Goal: Find specific page/section: Find specific page/section

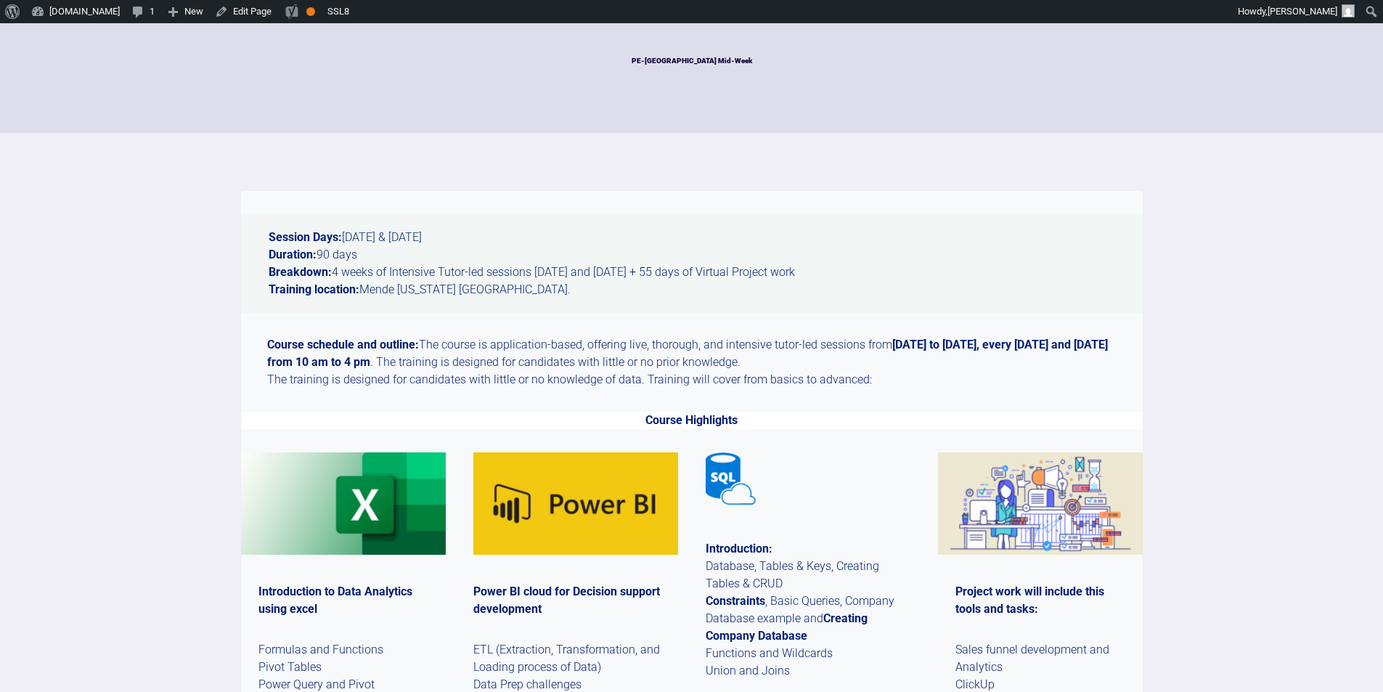
scroll to position [78, 0]
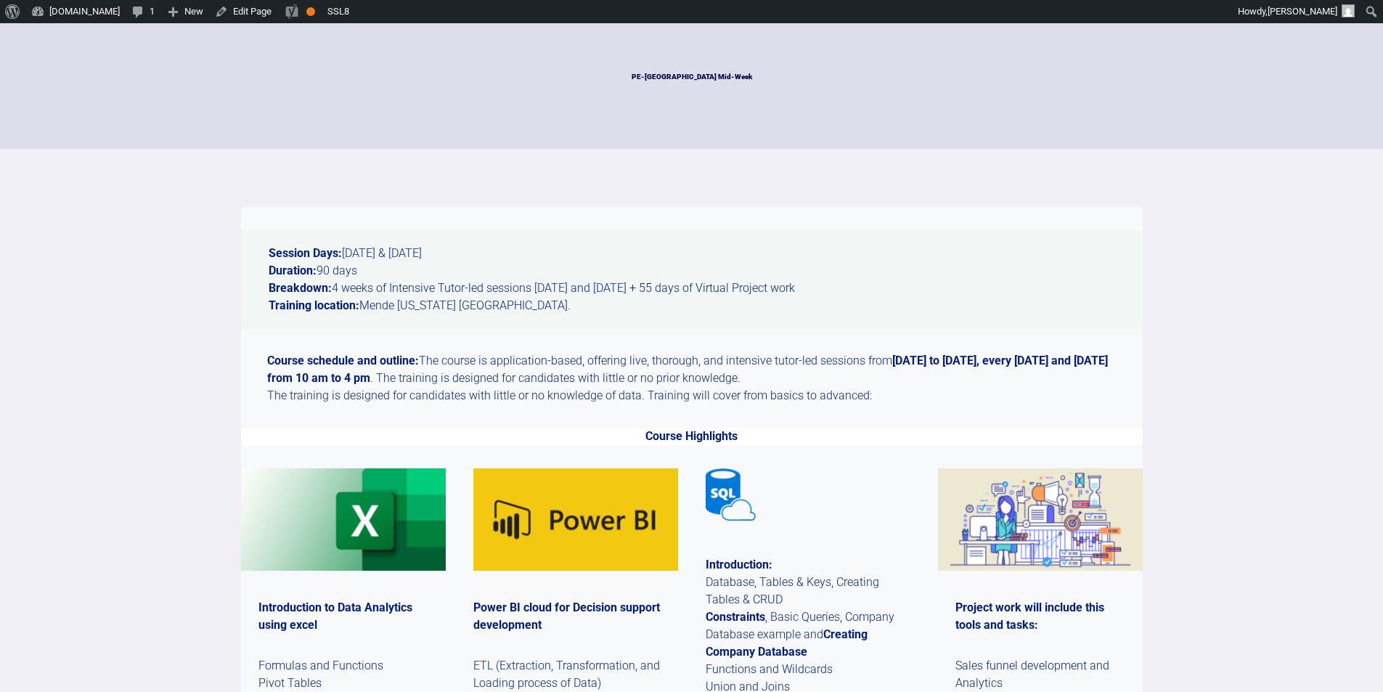
click at [951, 360] on strong "September 3rd to December the 2nd, 2025, every Wednesday and Thursday from 10 a…" at bounding box center [687, 369] width 841 height 31
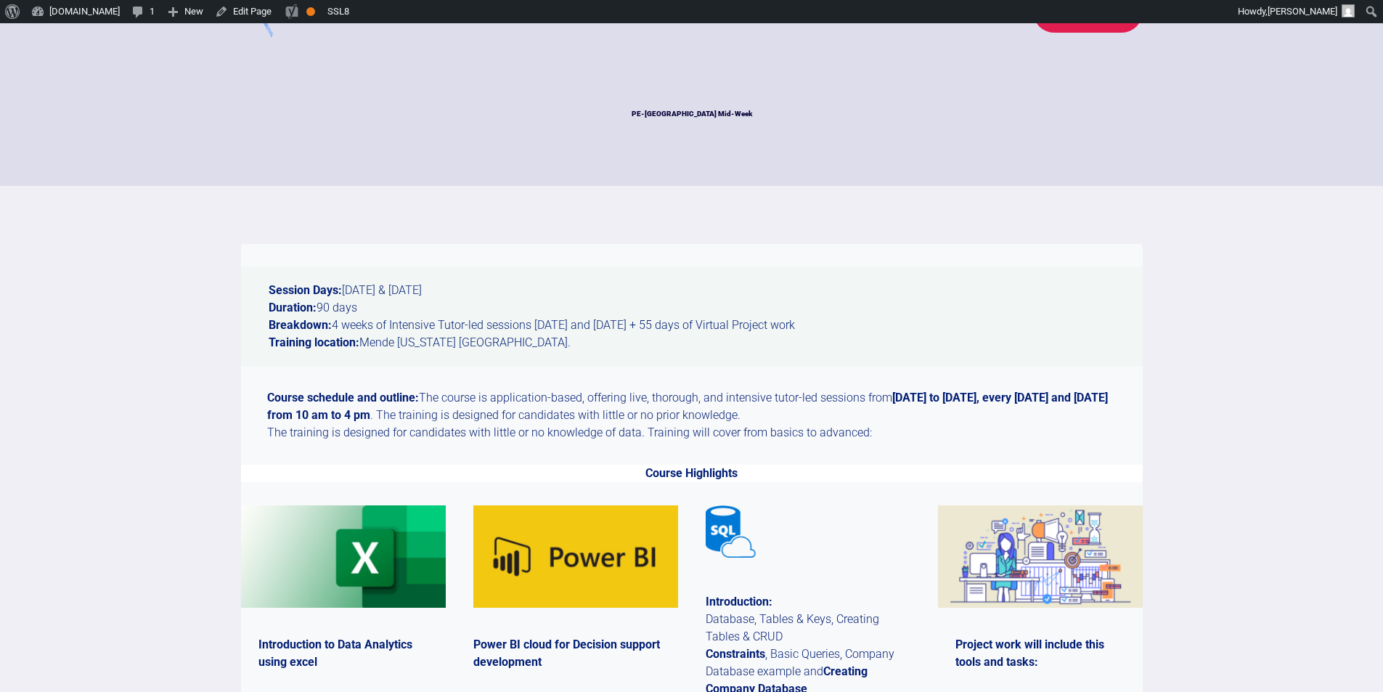
scroll to position [30, 0]
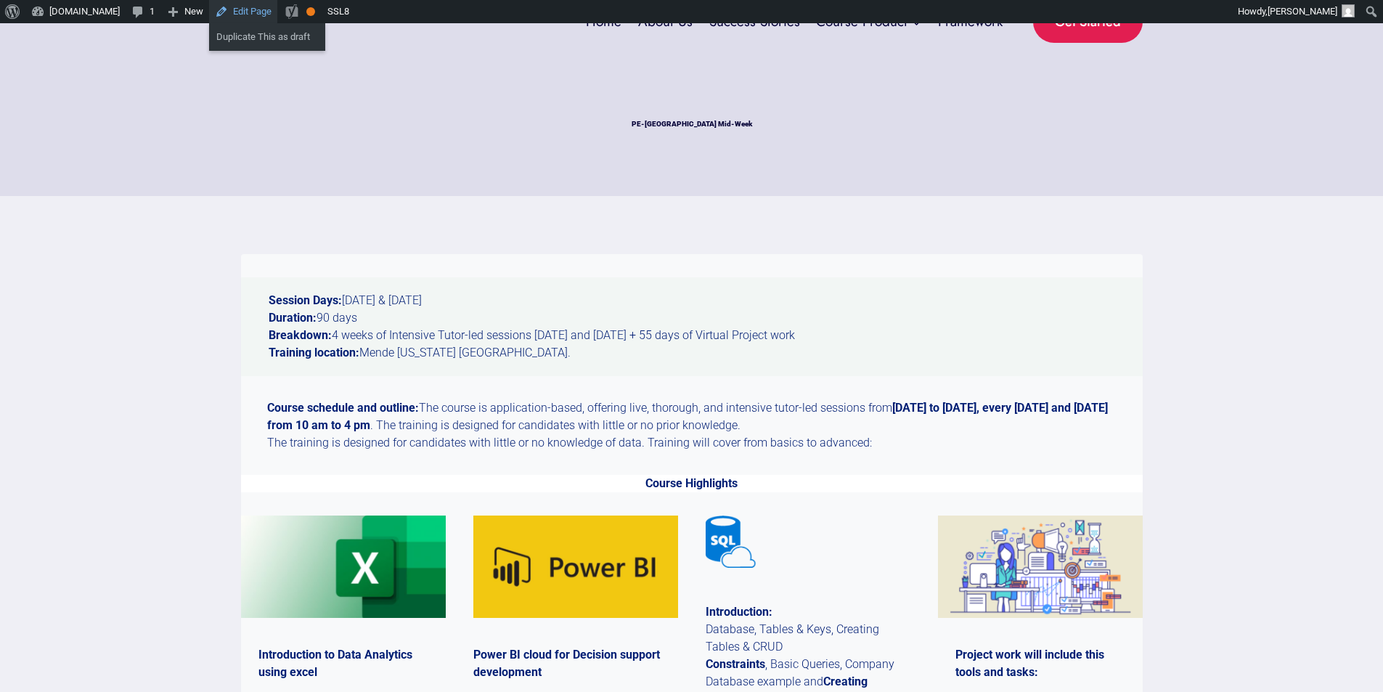
click at [235, 12] on link "Edit Page" at bounding box center [243, 11] width 68 height 23
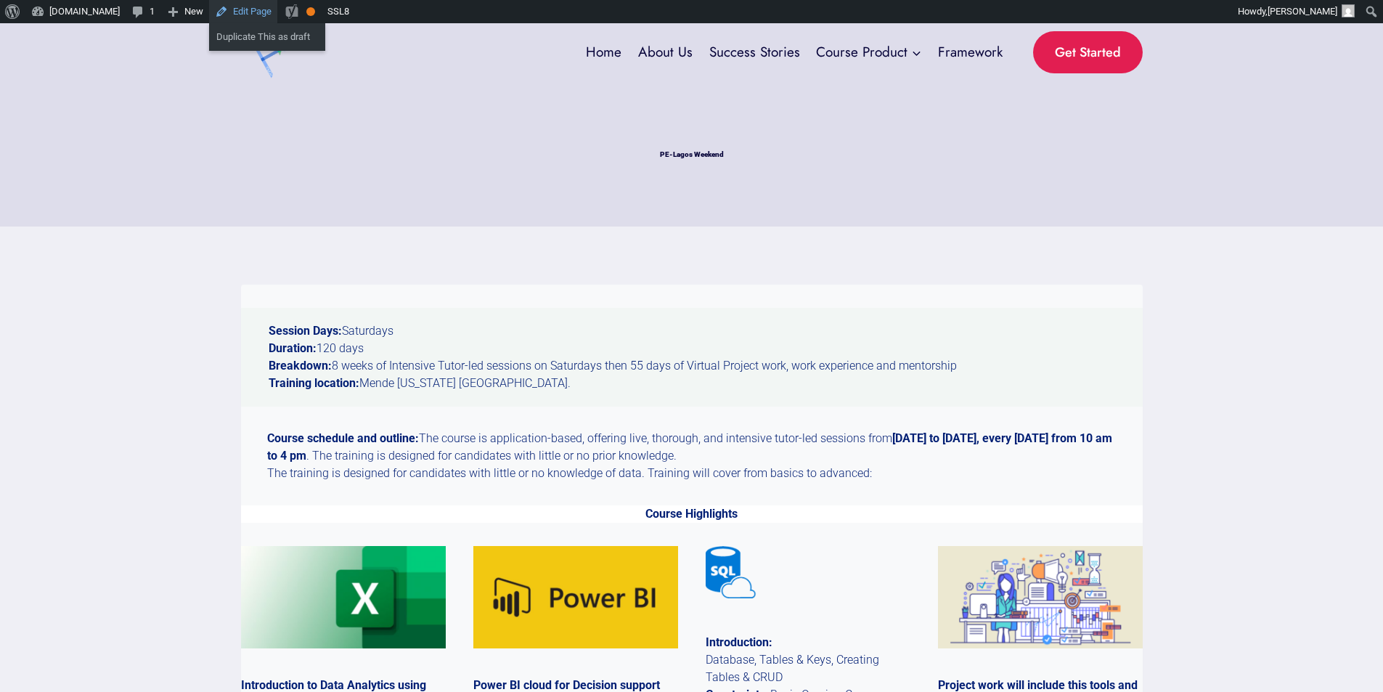
click at [243, 10] on link "Edit Page" at bounding box center [243, 11] width 68 height 23
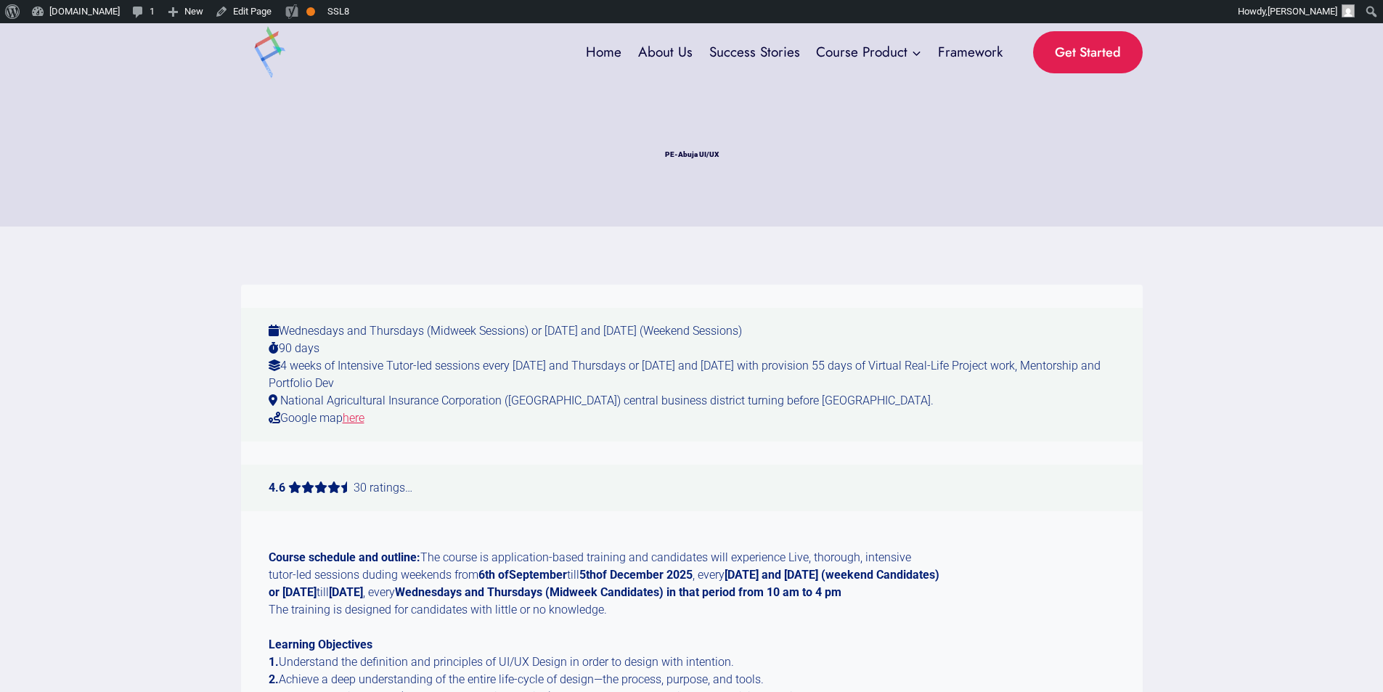
click at [479, 573] on strong "6th of" at bounding box center [494, 575] width 30 height 14
click at [229, 8] on link "Edit Page" at bounding box center [243, 11] width 68 height 23
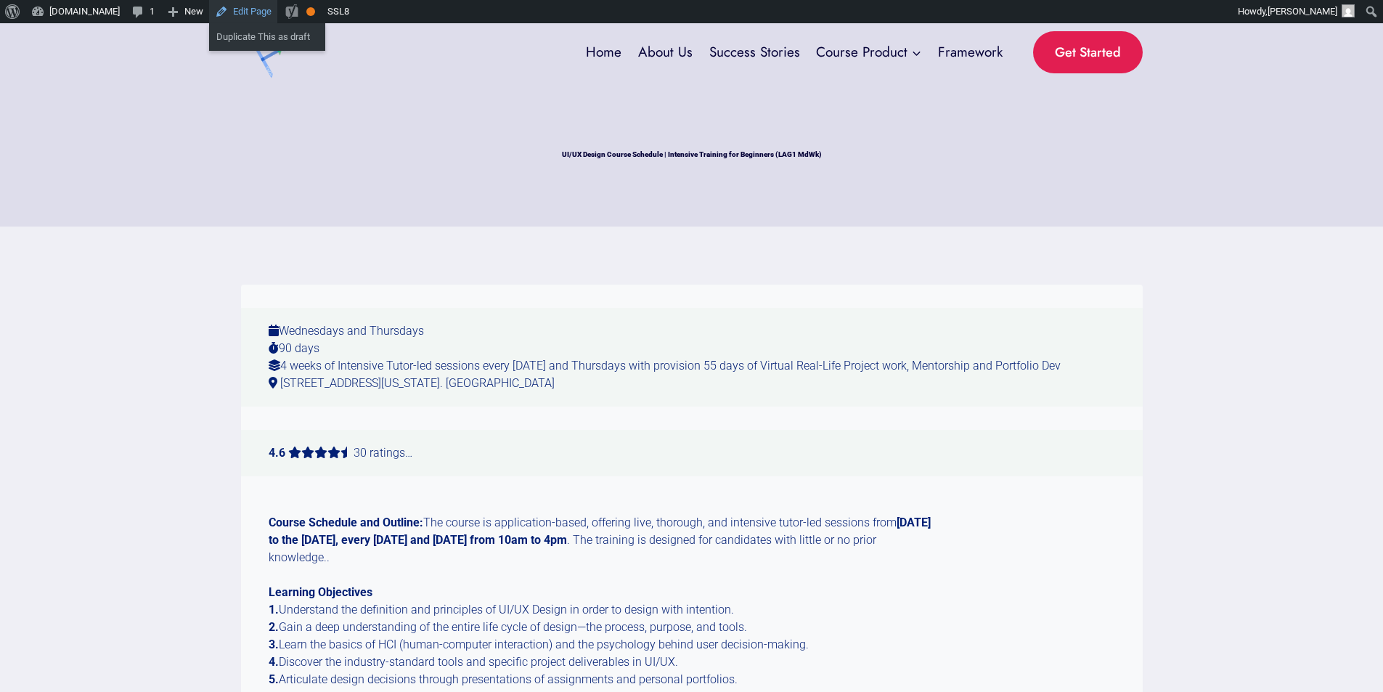
click at [232, 12] on link "Edit Page" at bounding box center [243, 11] width 68 height 23
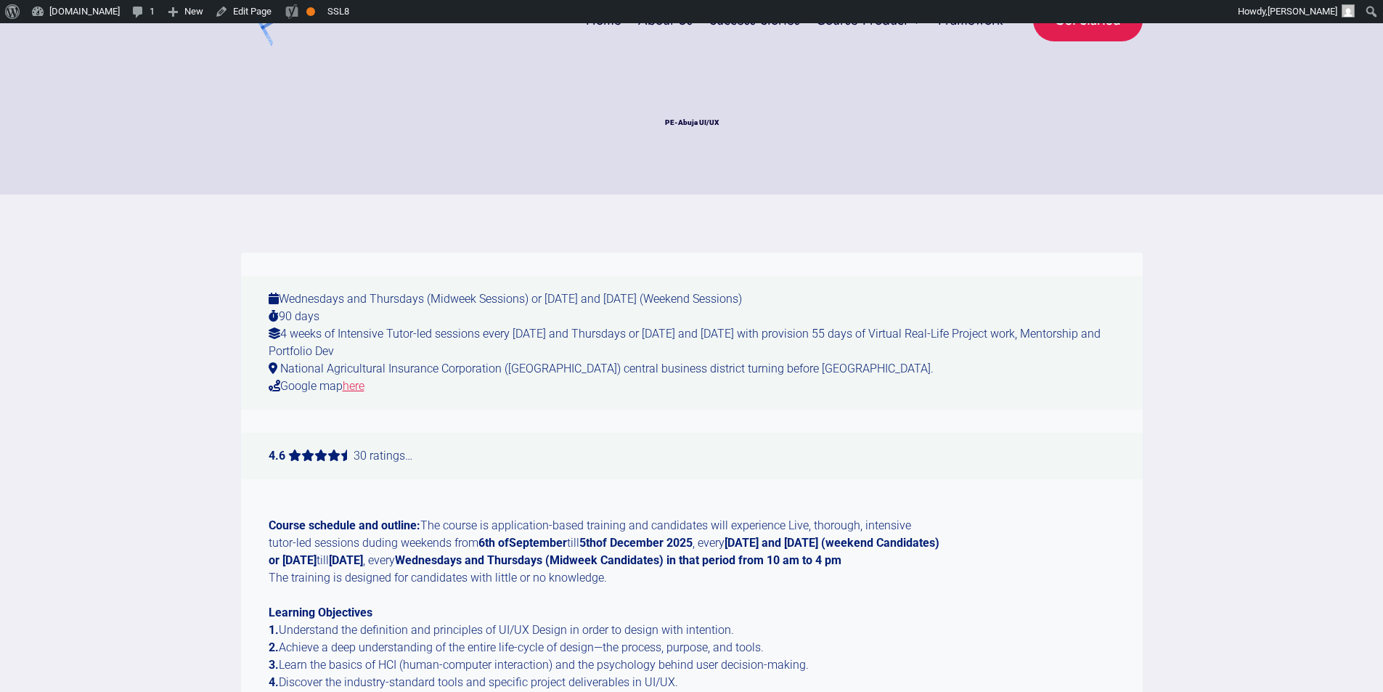
scroll to position [27, 0]
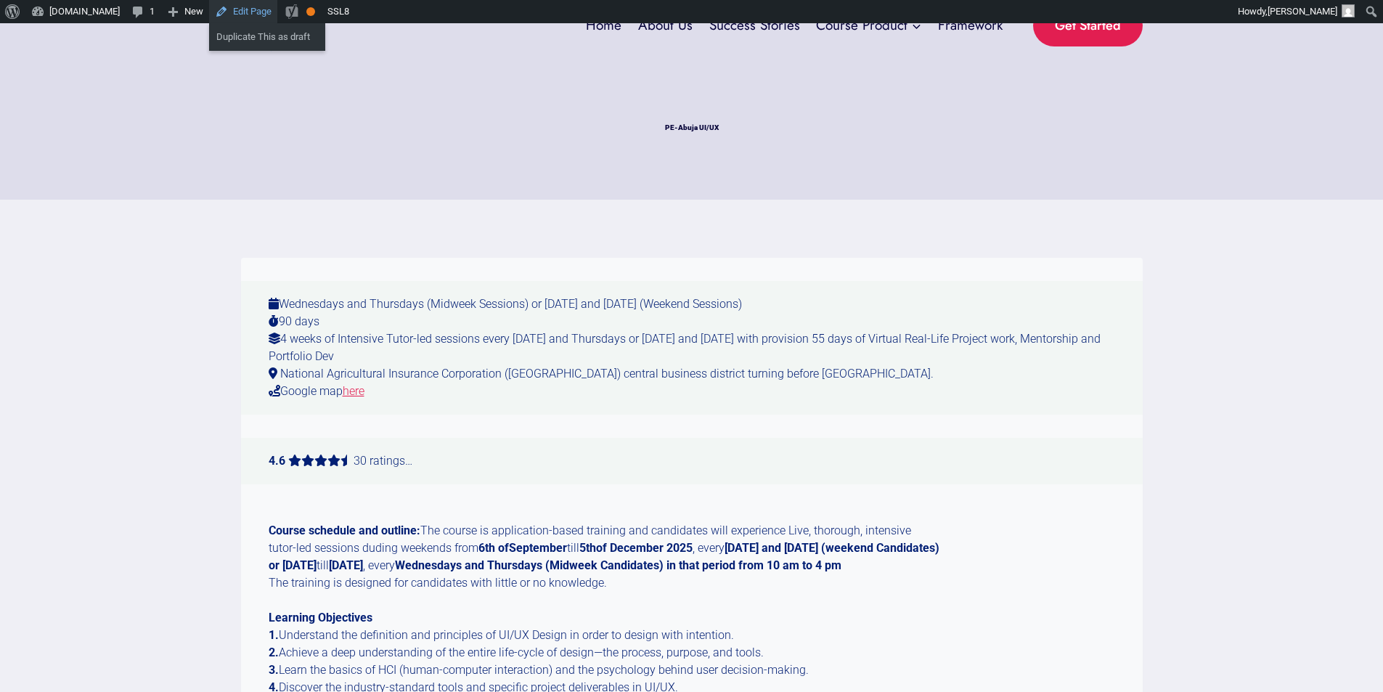
click at [237, 11] on link "Edit Page" at bounding box center [243, 11] width 68 height 23
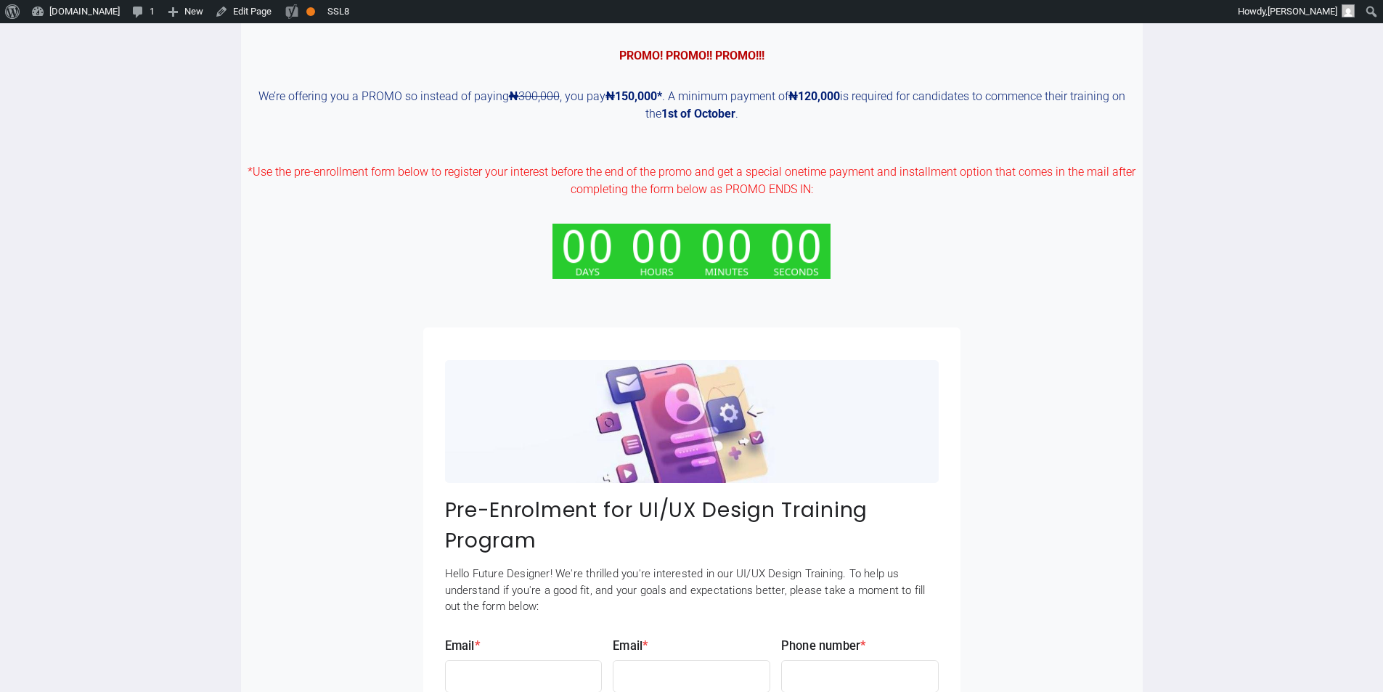
scroll to position [1848, 0]
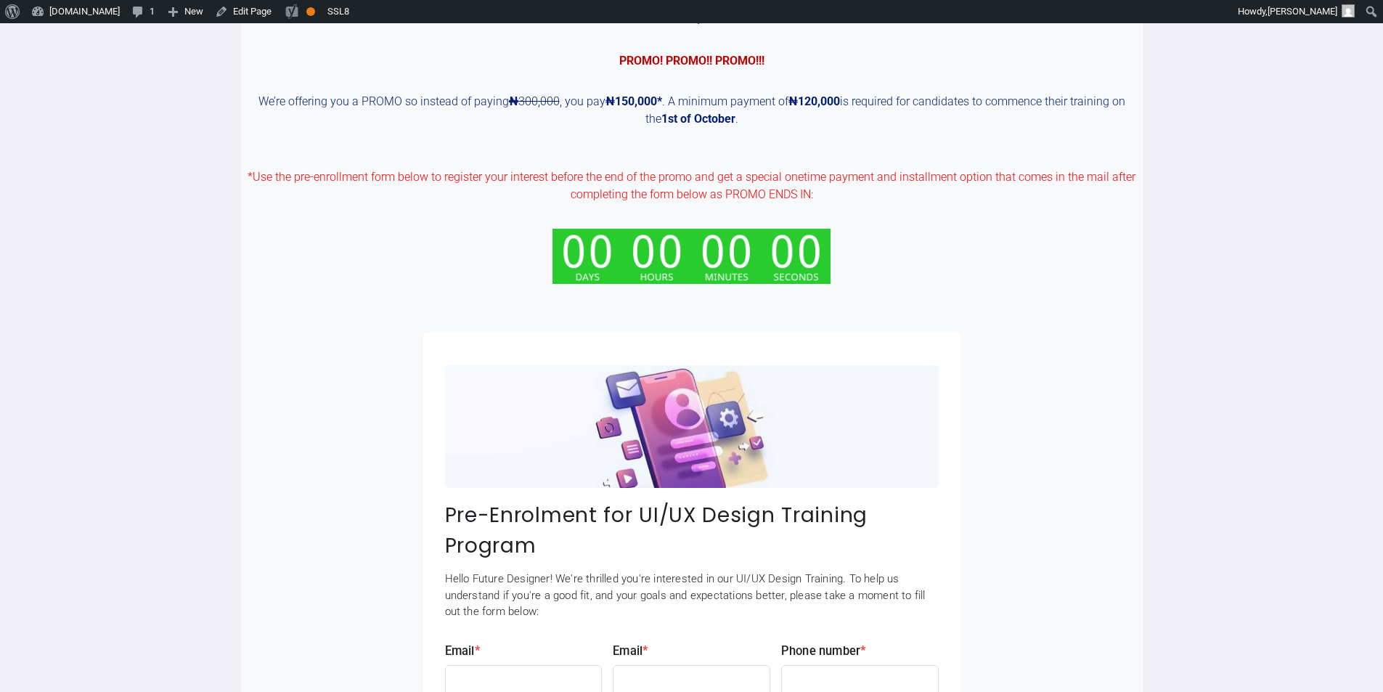
click at [747, 264] on img at bounding box center [692, 257] width 278 height 56
click at [243, 12] on link "Edit Page" at bounding box center [243, 11] width 68 height 23
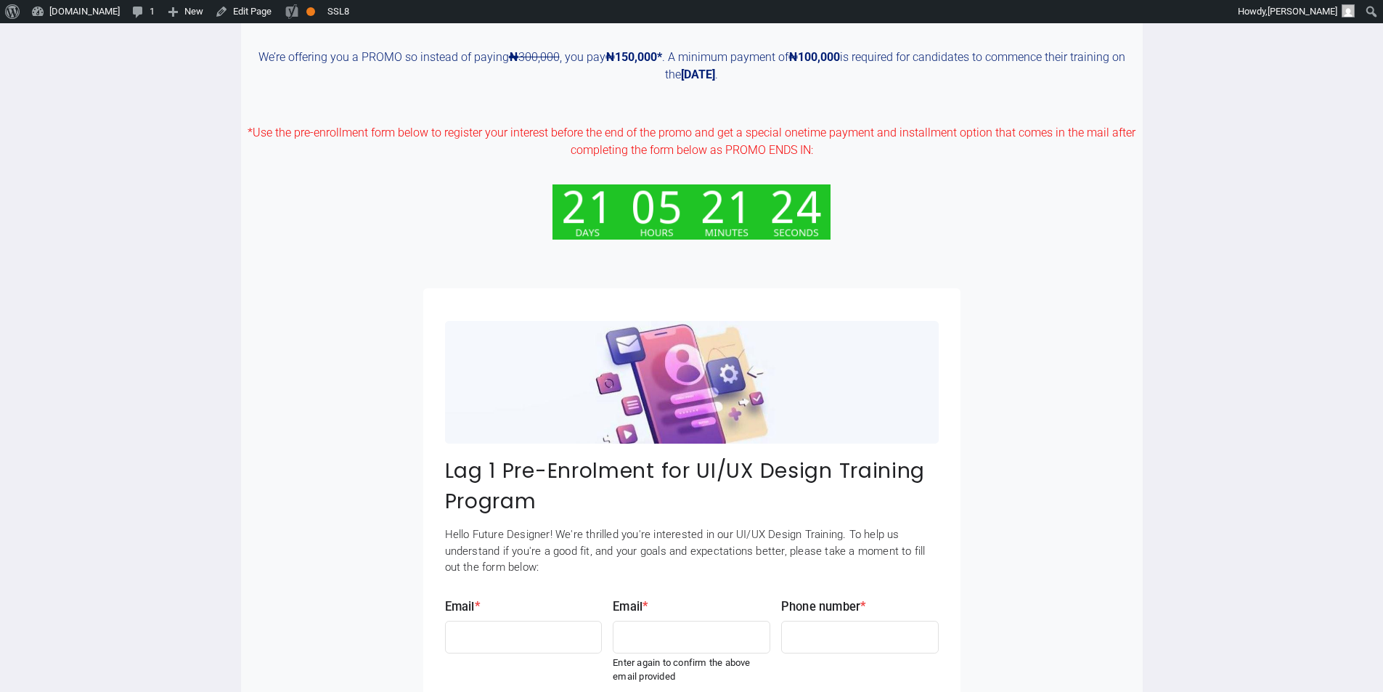
scroll to position [1855, 0]
